Goal: Use online tool/utility: Utilize a website feature to perform a specific function

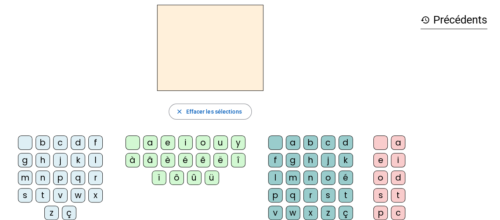
scroll to position [30, 0]
click at [282, 171] on div "l" at bounding box center [275, 178] width 14 height 14
click at [152, 145] on div "a" at bounding box center [150, 143] width 14 height 14
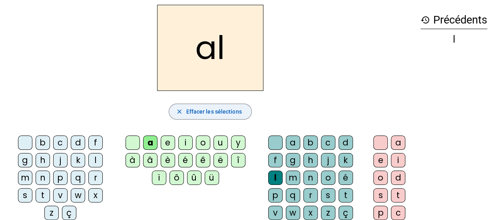
click at [224, 110] on span "Effacer les sélections" at bounding box center [214, 112] width 56 height 10
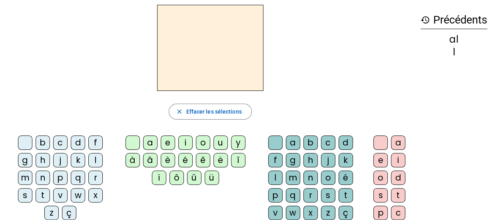
click at [153, 143] on div "a" at bounding box center [150, 143] width 14 height 14
click at [282, 171] on div "l" at bounding box center [275, 178] width 14 height 14
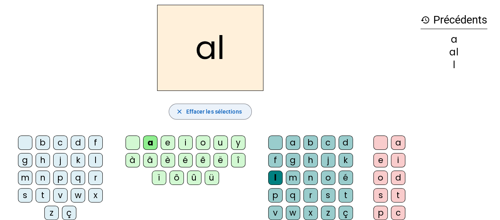
click at [240, 111] on span "Effacer les sélections" at bounding box center [214, 112] width 56 height 10
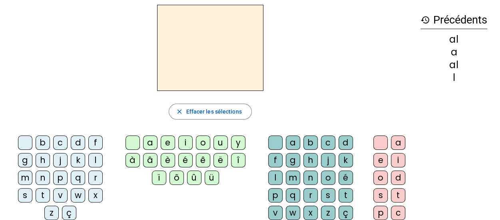
click at [88, 159] on div "l" at bounding box center [95, 160] width 14 height 14
click at [156, 141] on div "a" at bounding box center [150, 143] width 14 height 14
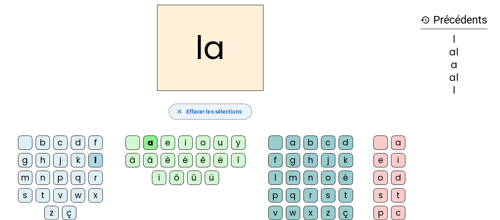
click at [226, 110] on span "Effacer les sélections" at bounding box center [214, 112] width 56 height 10
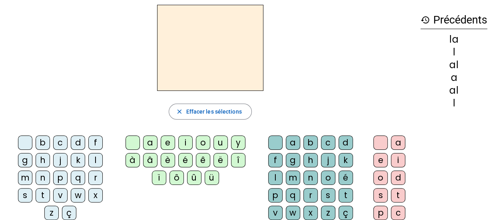
click at [88, 159] on div "l" at bounding box center [95, 160] width 14 height 14
click at [167, 142] on div "e" at bounding box center [168, 143] width 14 height 14
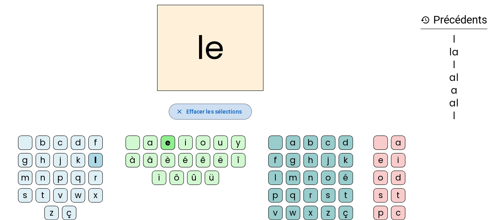
click at [208, 111] on span "Effacer les sélections" at bounding box center [214, 112] width 56 height 10
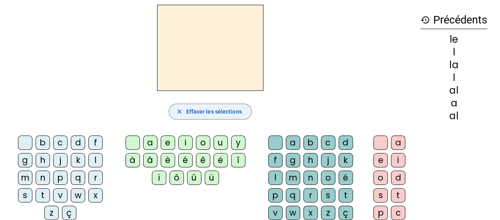
click at [88, 157] on div "l" at bounding box center [95, 160] width 14 height 14
click at [218, 141] on div "u" at bounding box center [220, 143] width 14 height 14
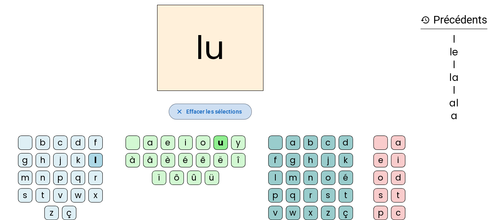
click at [186, 112] on span "Effacer les sélections" at bounding box center [214, 112] width 56 height 10
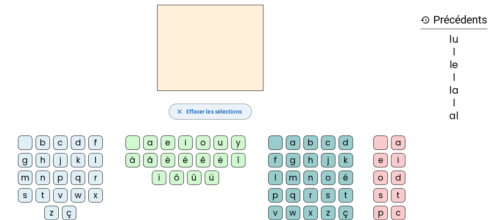
click at [50, 188] on div "t" at bounding box center [43, 195] width 14 height 14
click at [218, 141] on div "u" at bounding box center [220, 143] width 14 height 14
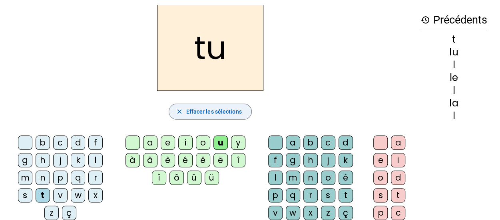
click at [189, 113] on span "Effacer les sélections" at bounding box center [214, 112] width 56 height 10
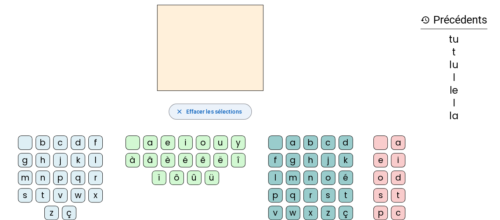
click at [50, 188] on div "t" at bounding box center [43, 195] width 14 height 14
click at [168, 142] on div "e" at bounding box center [168, 143] width 14 height 14
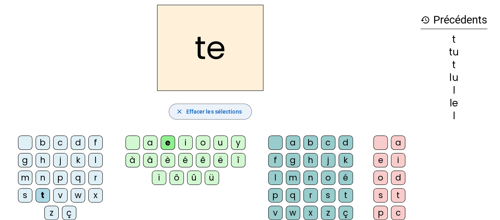
click at [190, 116] on span "Effacer les sélections" at bounding box center [214, 112] width 56 height 10
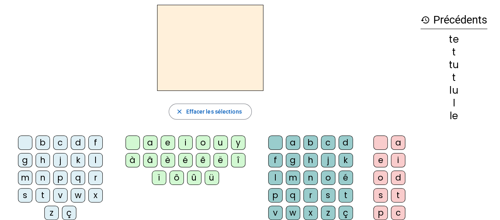
click at [50, 188] on div "t" at bounding box center [43, 195] width 14 height 14
click at [285, 141] on div "a" at bounding box center [292, 143] width 14 height 14
